Goal: Information Seeking & Learning: Check status

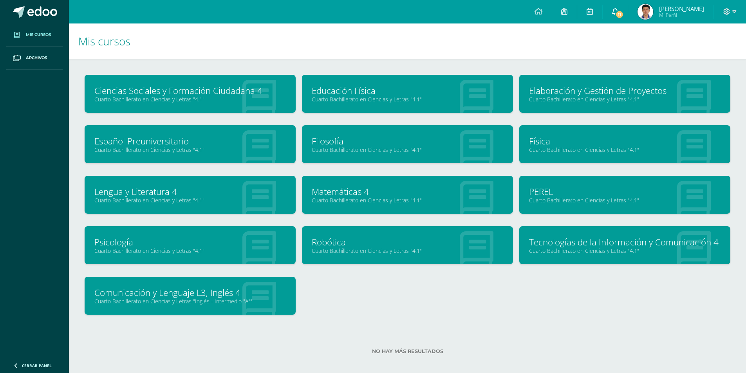
drag, startPoint x: 621, startPoint y: 13, endPoint x: 630, endPoint y: 13, distance: 8.6
click at [621, 13] on link "11" at bounding box center [615, 11] width 25 height 23
click at [624, 13] on span "11" at bounding box center [619, 14] width 9 height 9
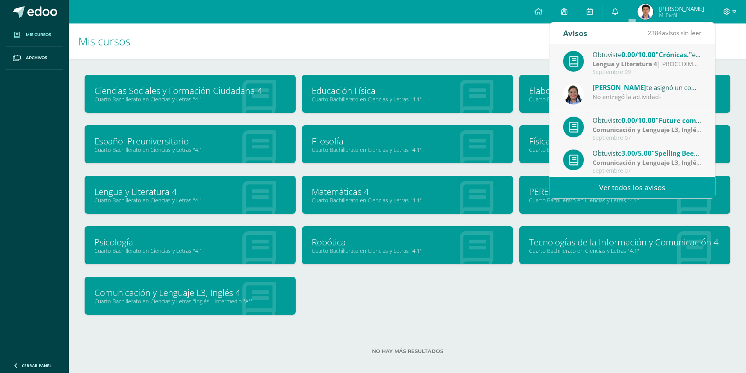
scroll to position [6, 0]
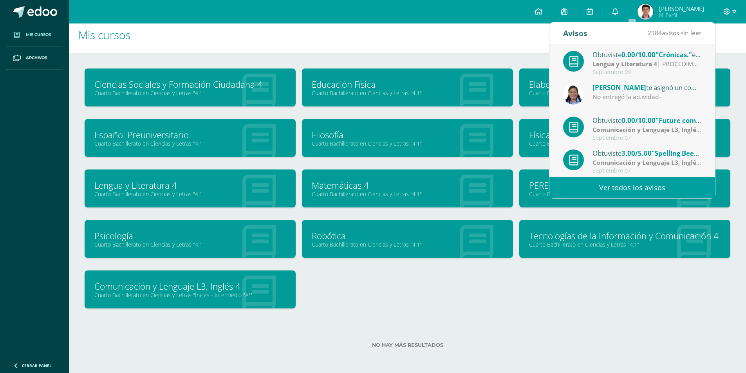
click at [542, 12] on icon at bounding box center [538, 11] width 8 height 7
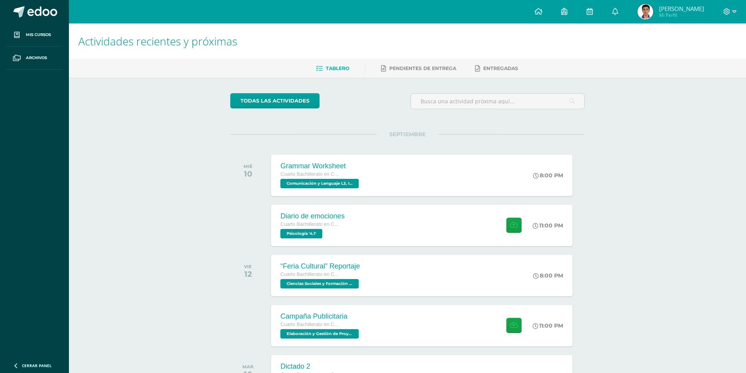
click at [653, 9] on img at bounding box center [645, 12] width 16 height 16
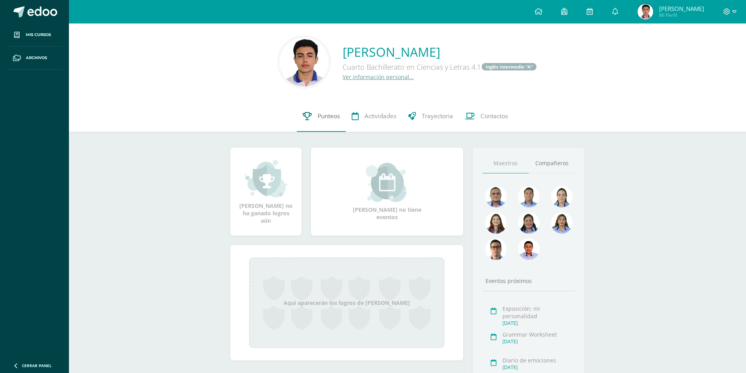
click at [318, 113] on span "Punteos" at bounding box center [329, 116] width 22 height 8
click at [322, 121] on link "Punteos" at bounding box center [321, 116] width 49 height 31
click at [318, 119] on span "Punteos" at bounding box center [329, 116] width 22 height 8
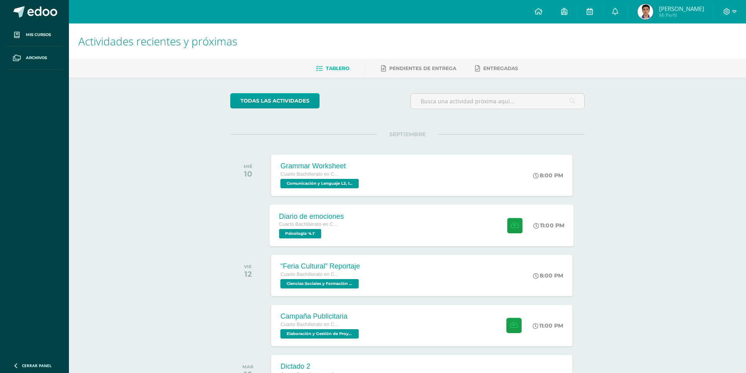
click at [366, 223] on div "Diario de emociones Cuarto Bachillerato en Ciencias y Letras Psicología '4.1' 1…" at bounding box center [422, 225] width 304 height 42
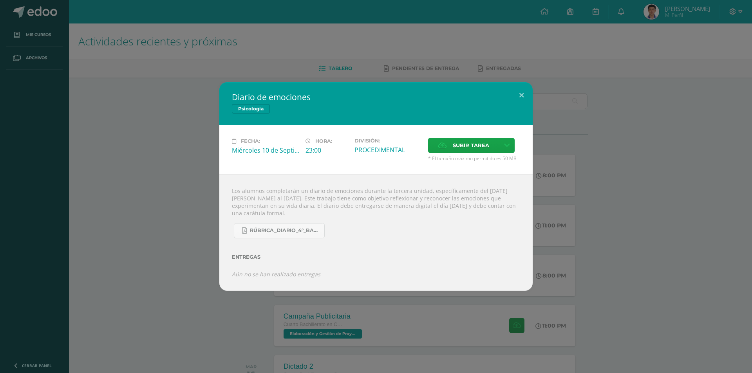
drag, startPoint x: 231, startPoint y: 189, endPoint x: 496, endPoint y: 201, distance: 265.7
click at [509, 203] on div "Los alumnos completarán un diario de emociones durante la tercera unidad, espec…" at bounding box center [375, 232] width 313 height 117
click at [484, 200] on div "Los alumnos completarán un diario de emociones durante la tercera unidad, espec…" at bounding box center [375, 232] width 313 height 117
drag, startPoint x: 280, startPoint y: 197, endPoint x: 321, endPoint y: 198, distance: 40.7
click at [321, 198] on div "Los alumnos completarán un diario de emociones durante la tercera unidad, espec…" at bounding box center [375, 232] width 313 height 117
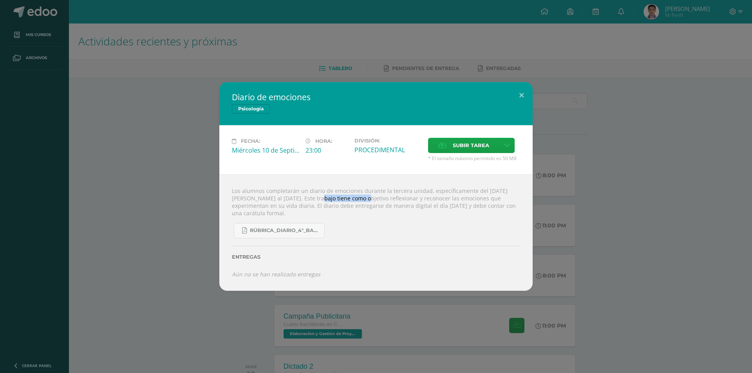
click at [321, 198] on div "Los alumnos completarán un diario de emociones durante la tercera unidad, espec…" at bounding box center [375, 232] width 313 height 117
click at [301, 228] on span "RÚBRICA_DIARIO_4°_BACHI.pdf" at bounding box center [285, 230] width 70 height 6
click at [144, 78] on div "Diario de emociones Psicología Fecha: Miércoles 10 de Septiembre Hora: 23:00 Di…" at bounding box center [376, 186] width 752 height 373
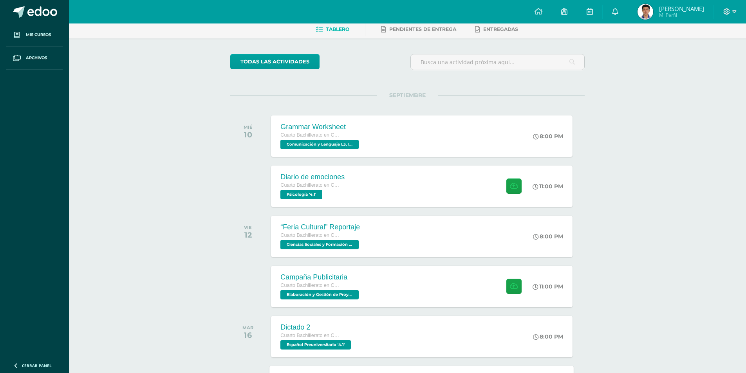
scroll to position [117, 0]
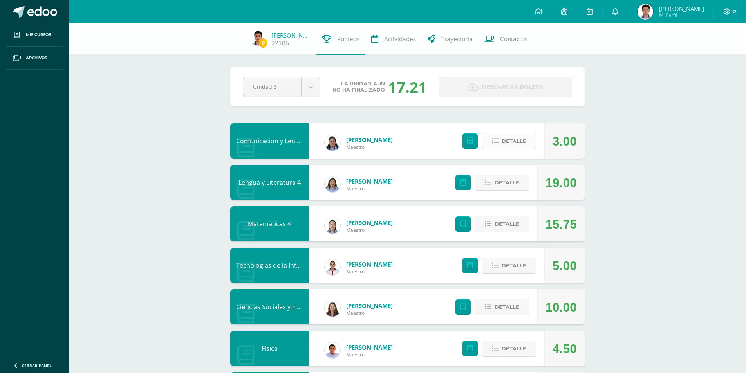
click at [527, 141] on button "Detalle" at bounding box center [509, 141] width 55 height 16
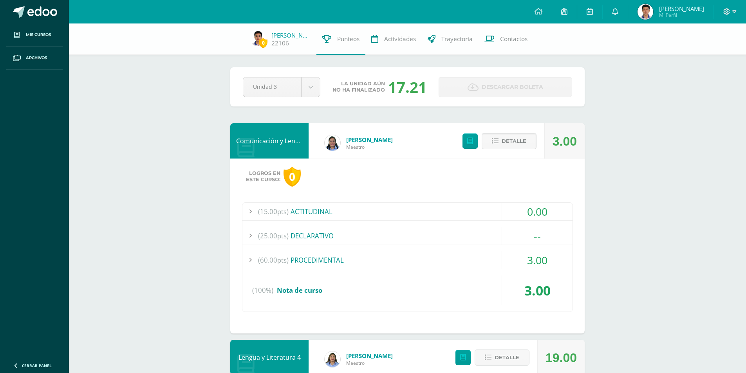
click at [409, 264] on div "(60.00pts) PROCEDIMENTAL" at bounding box center [407, 260] width 330 height 18
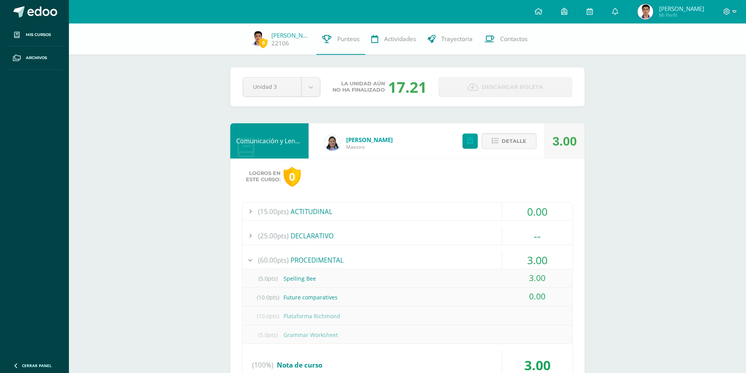
scroll to position [39, 0]
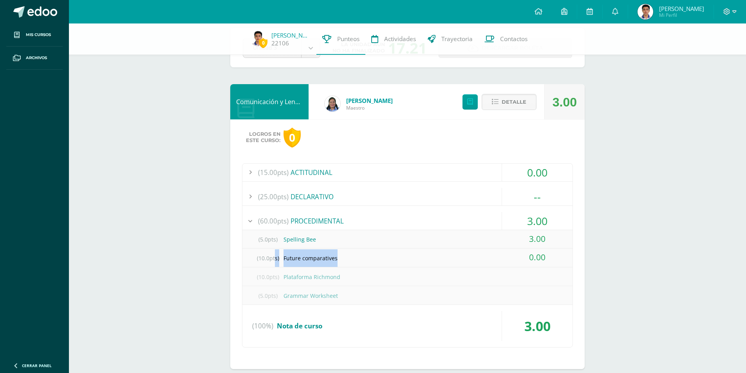
drag, startPoint x: 352, startPoint y: 260, endPoint x: 272, endPoint y: 261, distance: 79.9
click at [272, 261] on div "(10.0pts) Future comparatives" at bounding box center [407, 258] width 330 height 18
click at [301, 259] on div "(10.0pts) Future comparatives" at bounding box center [407, 258] width 330 height 18
click at [359, 259] on div "(10.0pts) Future comparatives" at bounding box center [407, 258] width 330 height 18
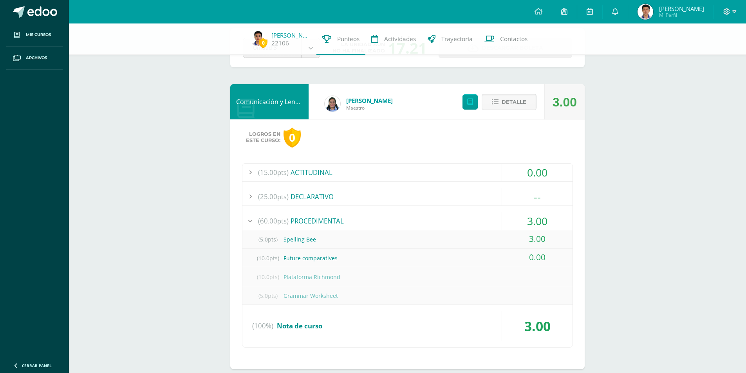
click at [247, 255] on div "(10.0pts) Future comparatives" at bounding box center [407, 258] width 330 height 18
click at [529, 96] on button "Detalle" at bounding box center [509, 102] width 55 height 16
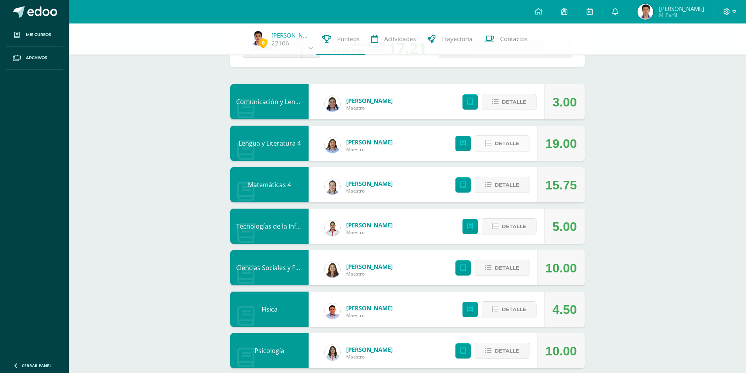
click at [523, 147] on button "Detalle" at bounding box center [502, 143] width 55 height 16
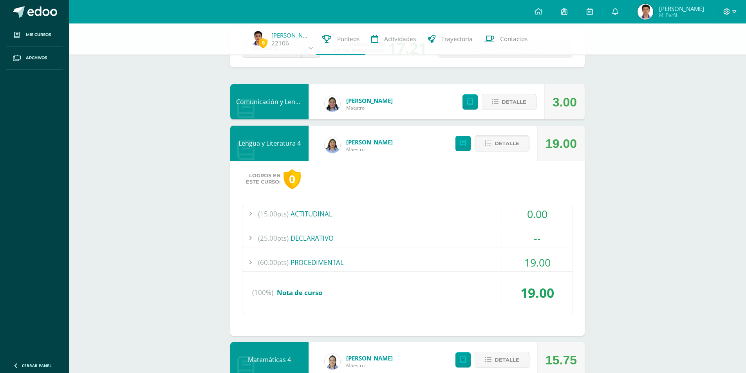
click at [381, 266] on div "(60.00pts) PROCEDIMENTAL" at bounding box center [407, 263] width 330 height 18
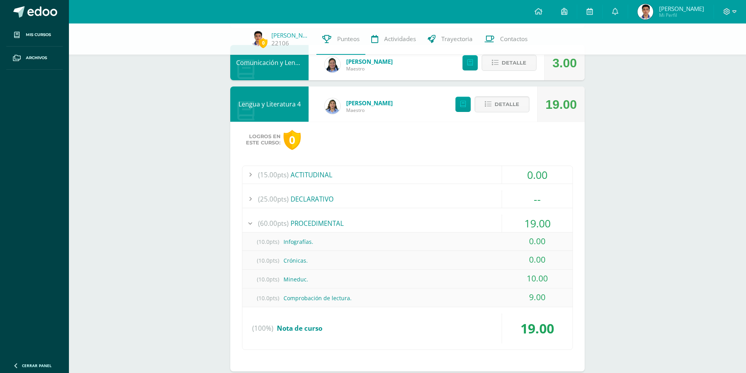
scroll to position [117, 0]
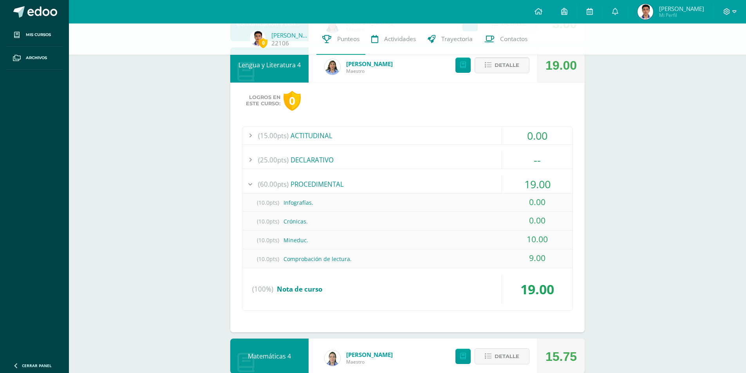
drag, startPoint x: 354, startPoint y: 216, endPoint x: 326, endPoint y: 216, distance: 27.8
click at [339, 216] on div "(10.0pts) Crónicas." at bounding box center [407, 222] width 330 height 18
click at [520, 67] on button "Detalle" at bounding box center [502, 65] width 55 height 16
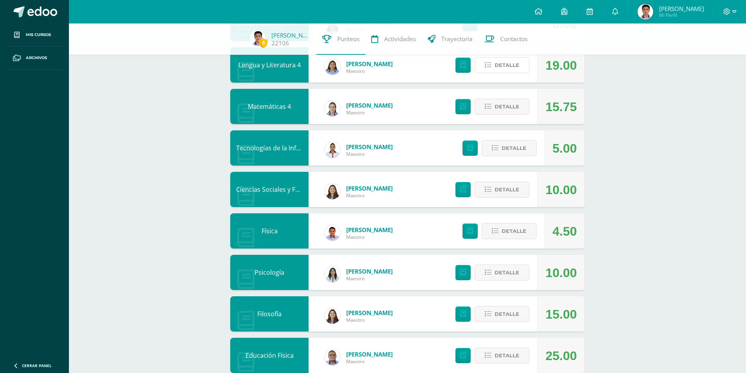
scroll to position [78, 0]
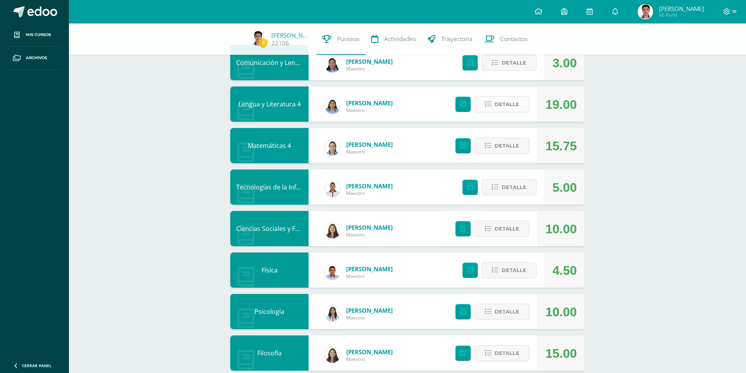
click at [516, 102] on span "Detalle" at bounding box center [506, 104] width 25 height 14
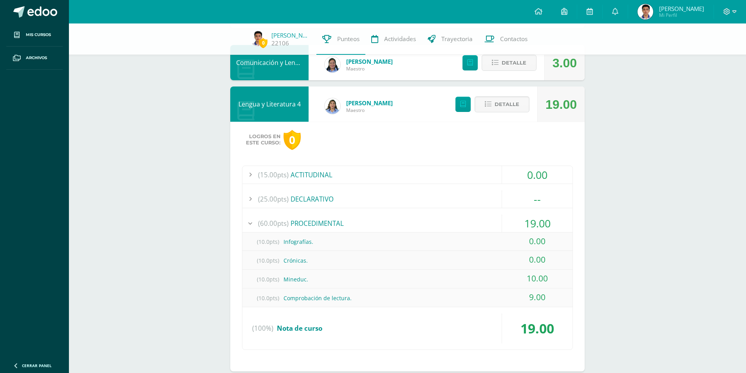
click at [460, 296] on div "(10.0pts) Comprobación de lectura." at bounding box center [407, 298] width 330 height 18
click at [506, 101] on span "Detalle" at bounding box center [506, 104] width 25 height 14
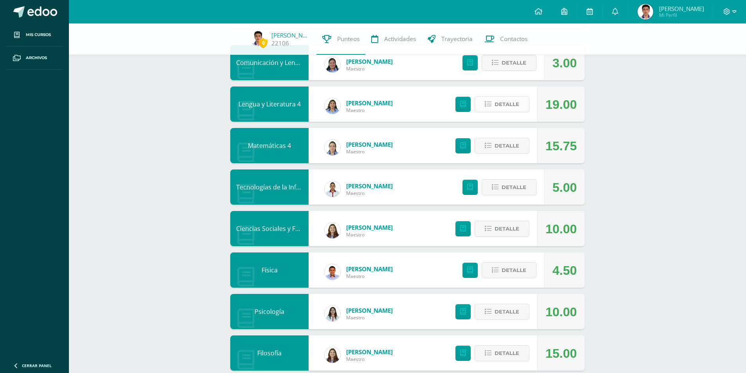
scroll to position [117, 0]
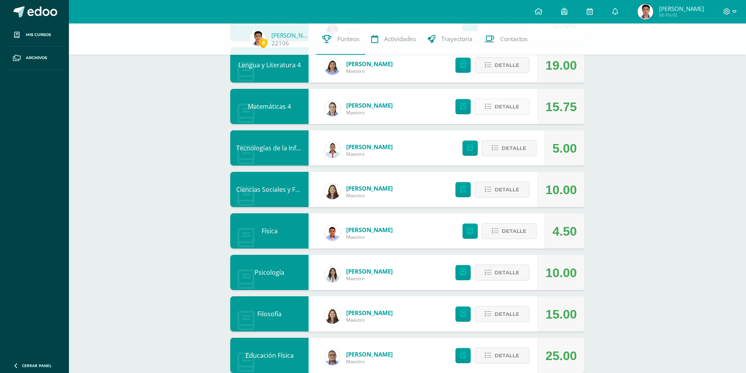
click at [507, 110] on span "Detalle" at bounding box center [506, 106] width 25 height 14
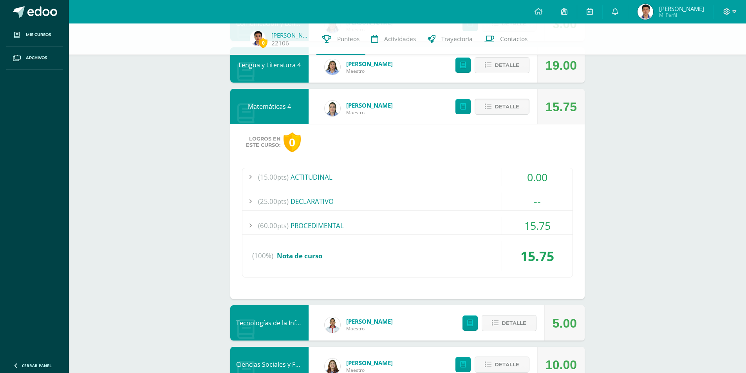
click at [427, 229] on div "(60.00pts) PROCEDIMENTAL" at bounding box center [407, 226] width 330 height 18
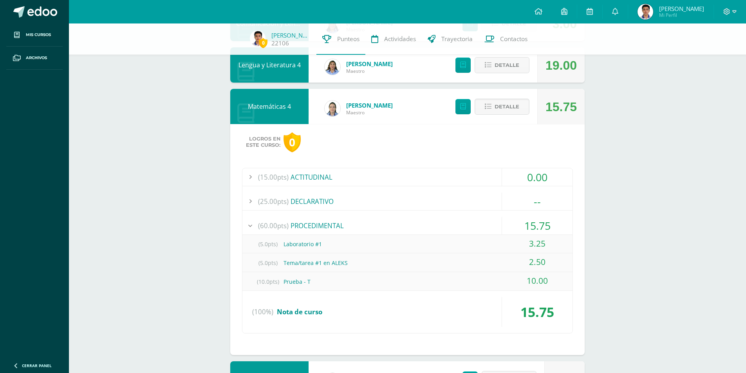
click at [538, 103] on div "15.75" at bounding box center [560, 106] width 47 height 35
click at [513, 110] on span "Detalle" at bounding box center [506, 106] width 25 height 14
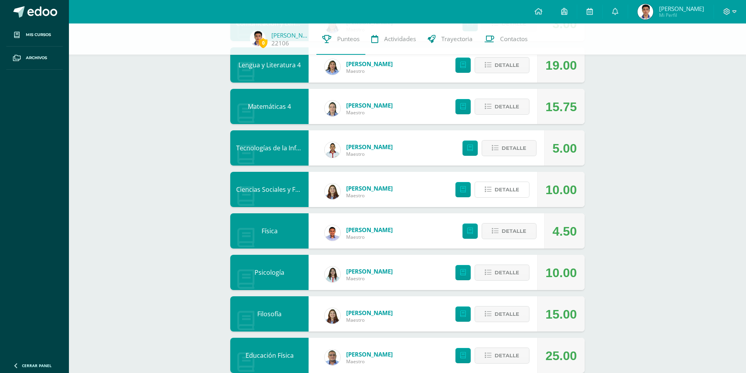
scroll to position [196, 0]
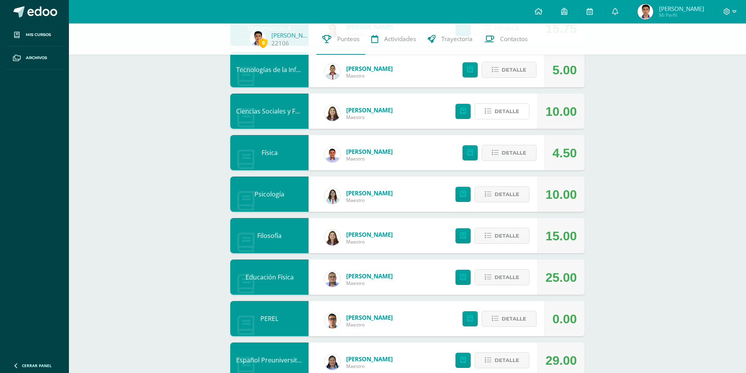
drag, startPoint x: 518, startPoint y: 193, endPoint x: 527, endPoint y: 162, distance: 33.0
click at [527, 162] on div "Comunicación y Lenguaje L3, Inglés 4 [PERSON_NAME] Maestro 3.00 [GEOGRAPHIC_DAT…" at bounding box center [407, 194] width 354 height 533
click at [526, 149] on button "Detalle" at bounding box center [509, 153] width 55 height 16
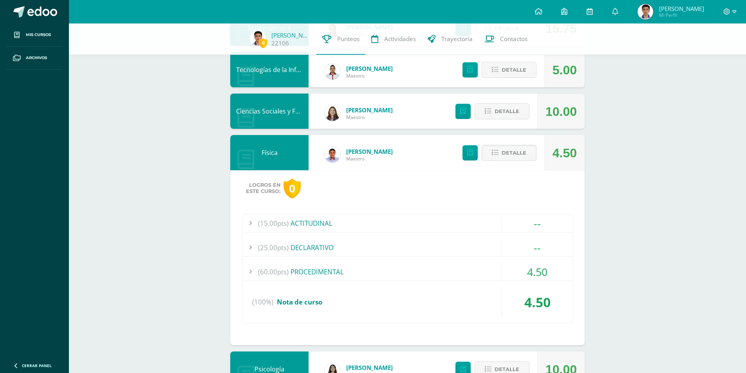
click at [456, 275] on div "(60.00pts) PROCEDIMENTAL" at bounding box center [407, 272] width 330 height 18
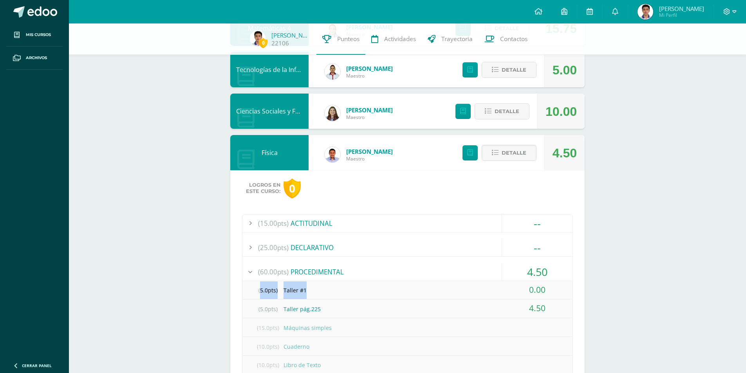
drag, startPoint x: 356, startPoint y: 290, endPoint x: 248, endPoint y: 293, distance: 107.7
click at [248, 293] on div "(5.0pts) Taller #1" at bounding box center [407, 290] width 330 height 18
click at [247, 290] on div "(5.0pts) Taller #1" at bounding box center [407, 290] width 330 height 18
drag, startPoint x: 259, startPoint y: 286, endPoint x: 303, endPoint y: 287, distance: 43.5
click at [303, 287] on div "(5.0pts) Taller #1" at bounding box center [407, 290] width 330 height 18
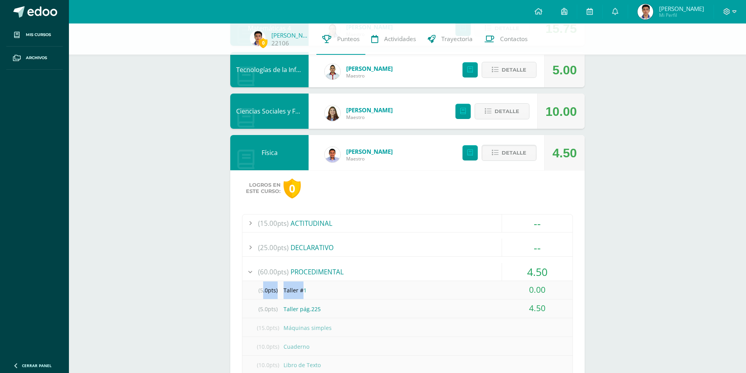
click at [303, 287] on div "(5.0pts) Taller #1" at bounding box center [407, 290] width 330 height 18
drag, startPoint x: 124, startPoint y: 262, endPoint x: 147, endPoint y: 237, distance: 33.8
click at [124, 262] on div "0 [PERSON_NAME] 22106 Punteos Actividades Trayectoria Contactos Pendiente Unida…" at bounding box center [407, 296] width 677 height 936
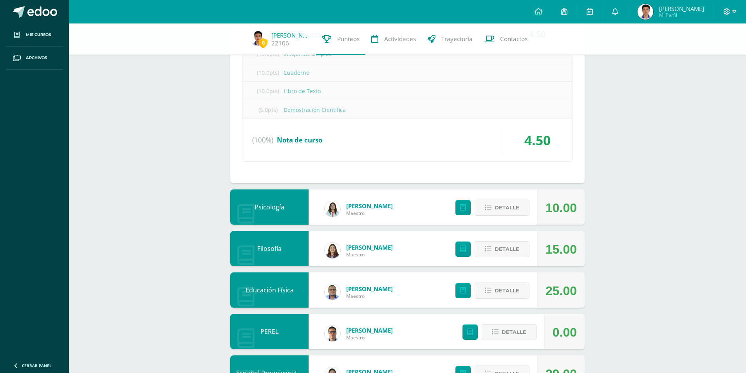
scroll to position [509, 0]
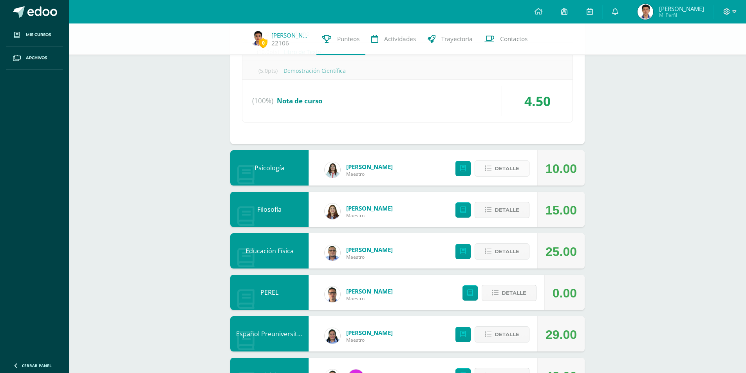
click at [512, 170] on span "Detalle" at bounding box center [506, 168] width 25 height 14
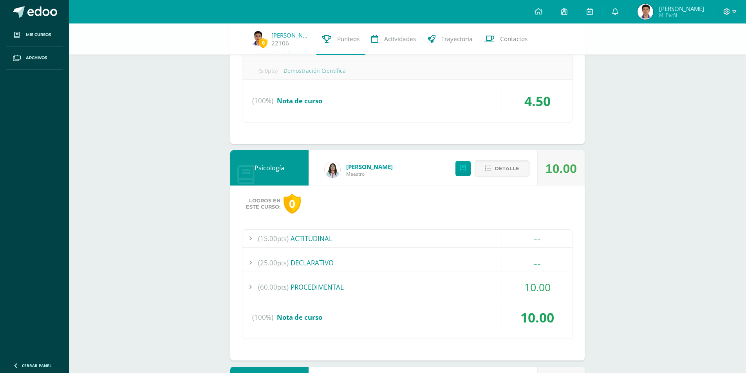
click at [346, 289] on div "(60.00pts) PROCEDIMENTAL" at bounding box center [407, 287] width 330 height 18
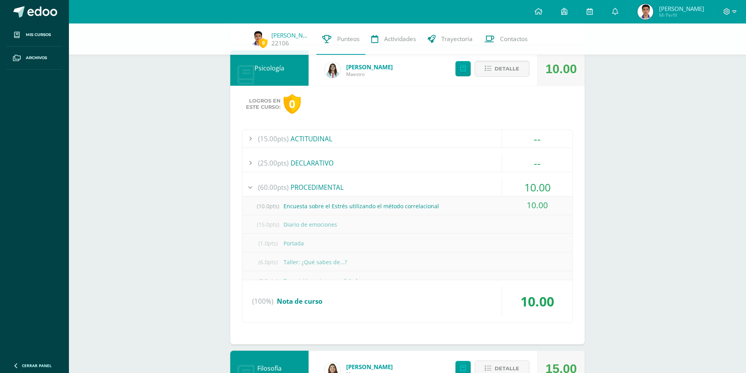
scroll to position [508, 0]
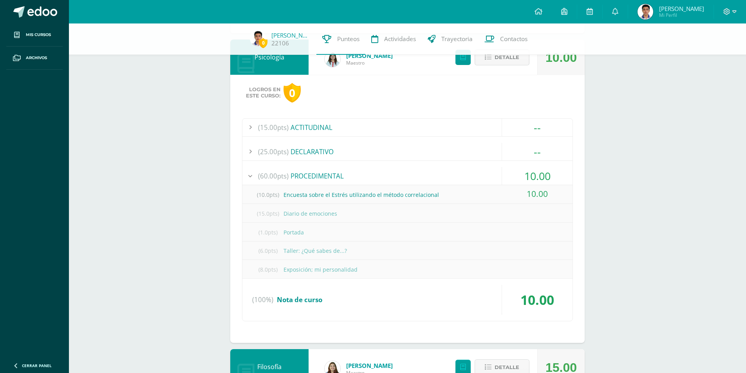
click at [516, 56] on span "Detalle" at bounding box center [506, 57] width 25 height 14
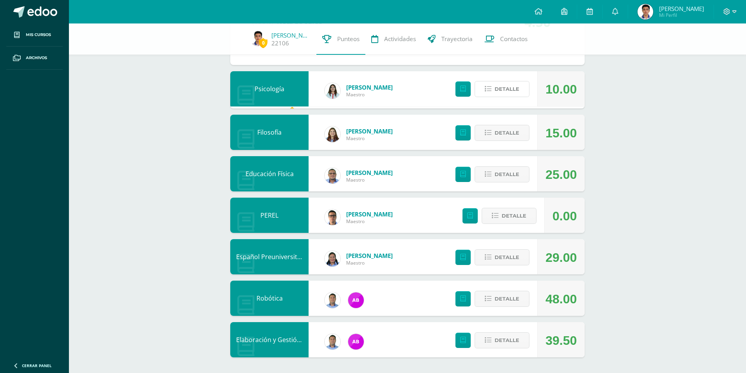
scroll to position [474, 0]
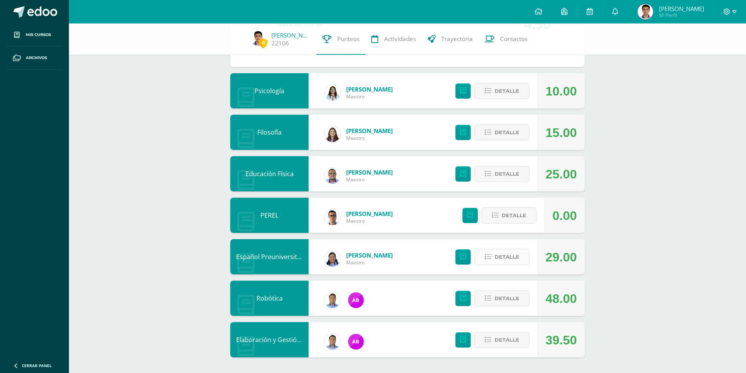
click at [504, 264] on span "Detalle" at bounding box center [506, 257] width 25 height 14
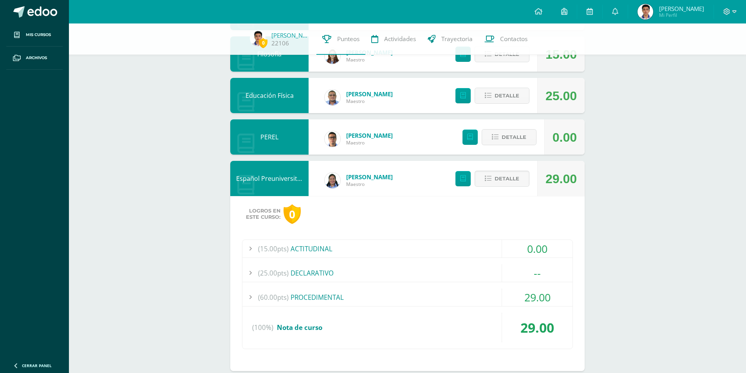
click at [463, 294] on div "(60.00pts) PROCEDIMENTAL" at bounding box center [407, 298] width 330 height 18
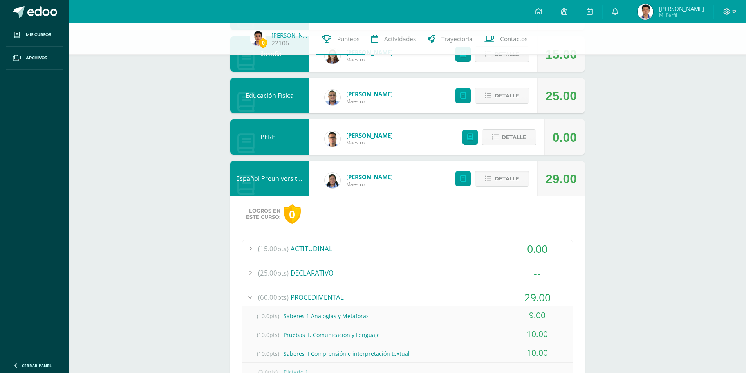
scroll to position [592, 0]
